Goal: Find specific page/section

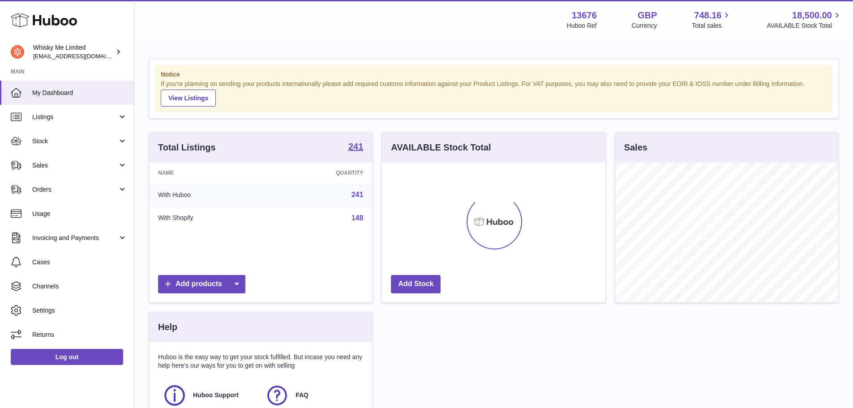
scroll to position [140, 223]
click at [67, 168] on span "Sales" at bounding box center [75, 165] width 86 height 9
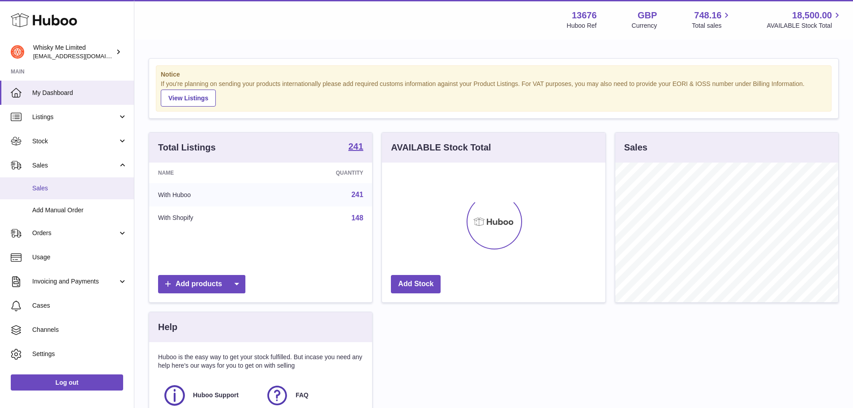
click at [57, 191] on span "Sales" at bounding box center [79, 188] width 95 height 9
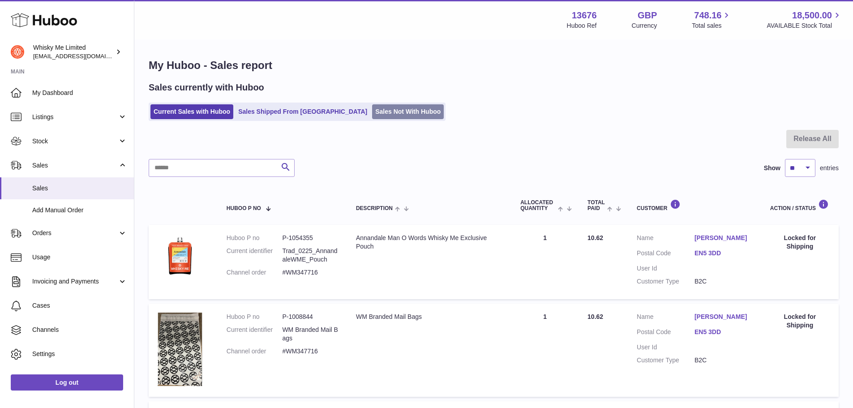
click at [372, 111] on link "Sales Not With Huboo" at bounding box center [408, 111] width 72 height 15
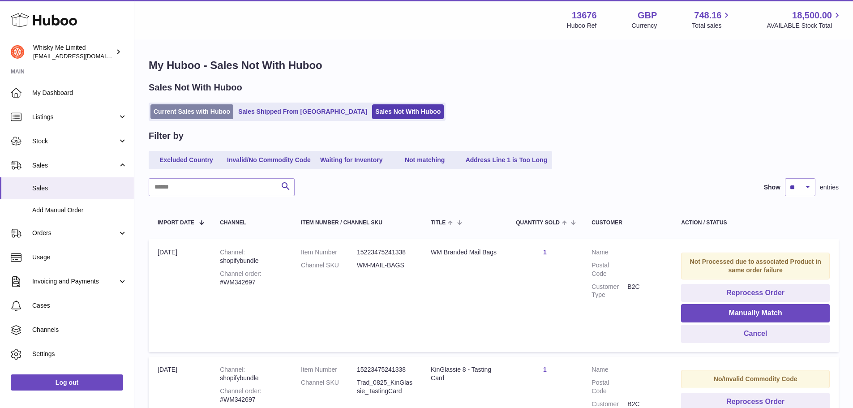
click at [207, 105] on link "Current Sales with Huboo" at bounding box center [191, 111] width 83 height 15
